Goal: Information Seeking & Learning: Learn about a topic

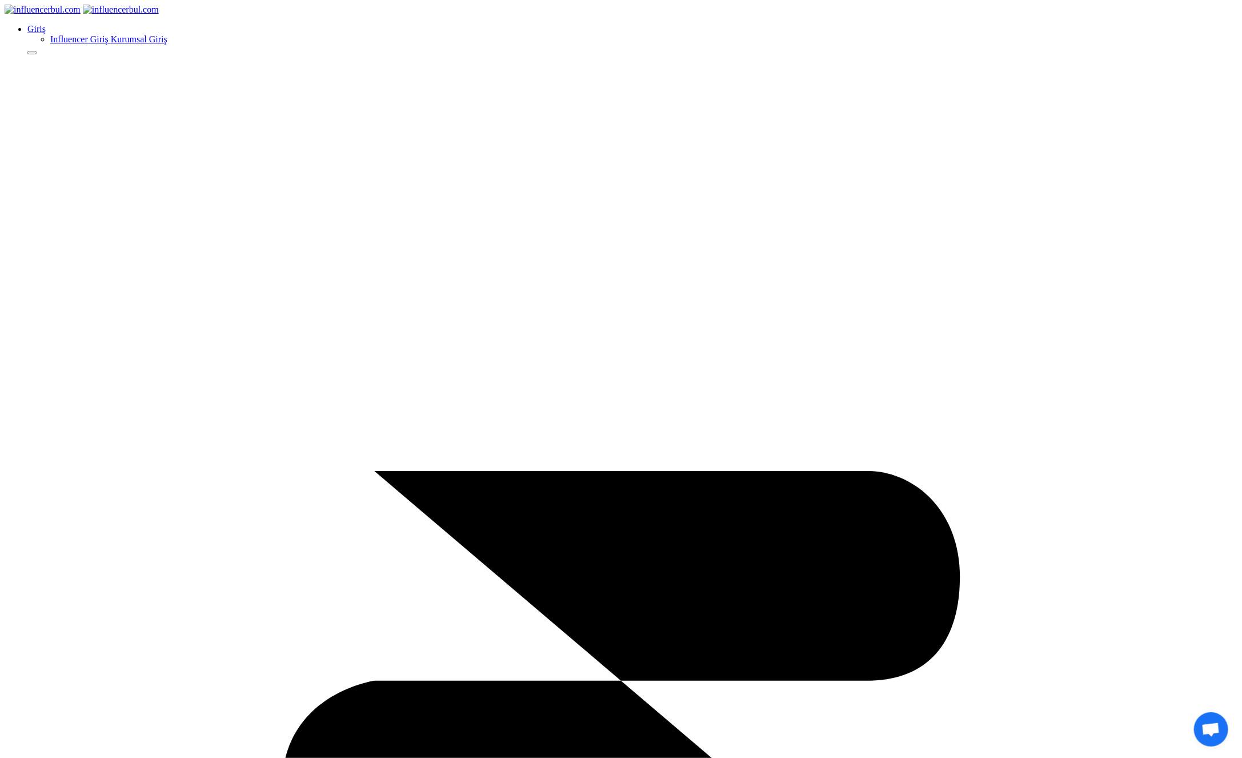
select select "1"
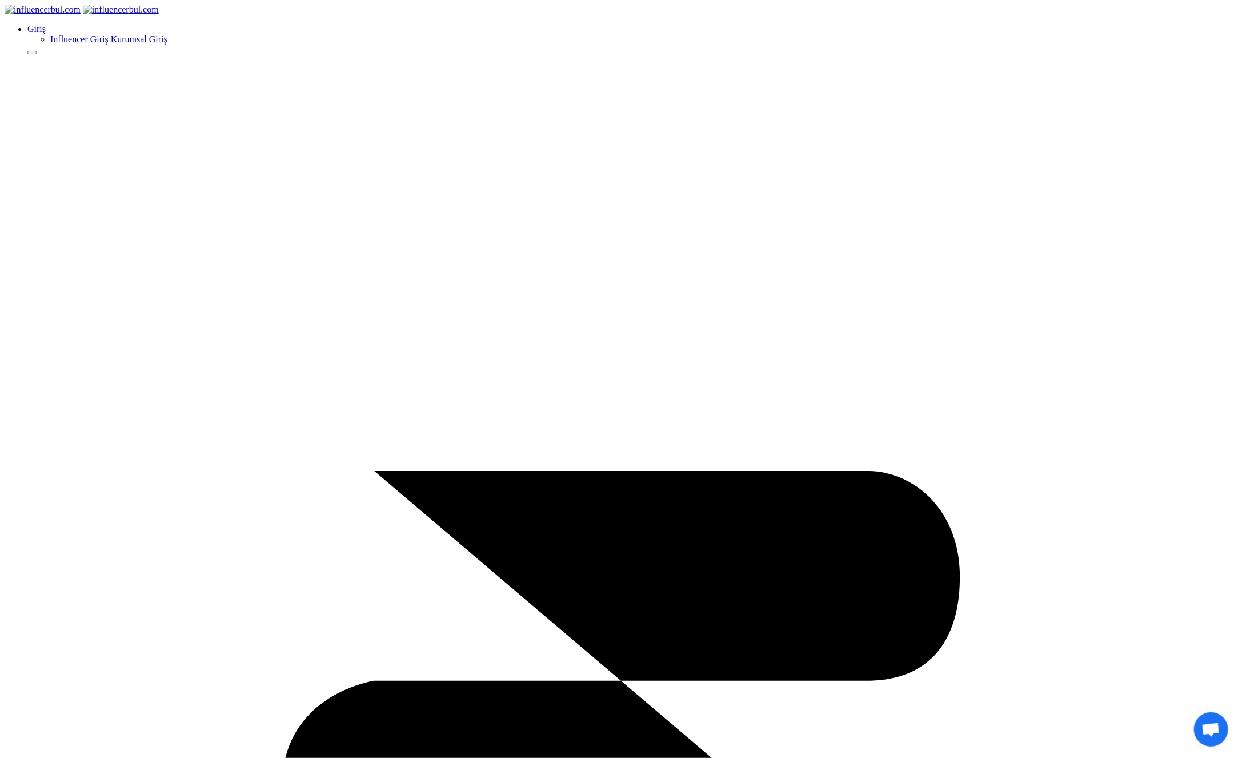
type input "influencer"
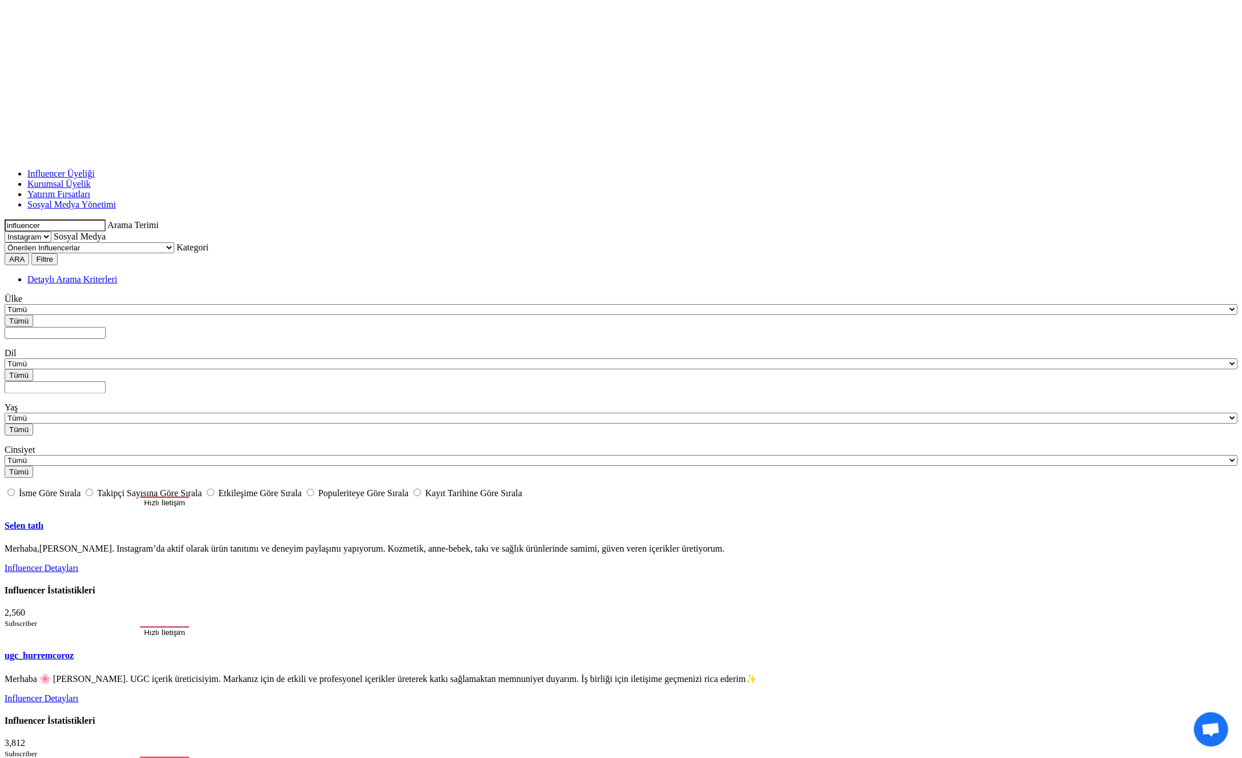
scroll to position [1143, 0]
